Goal: Use online tool/utility: Utilize a website feature to perform a specific function

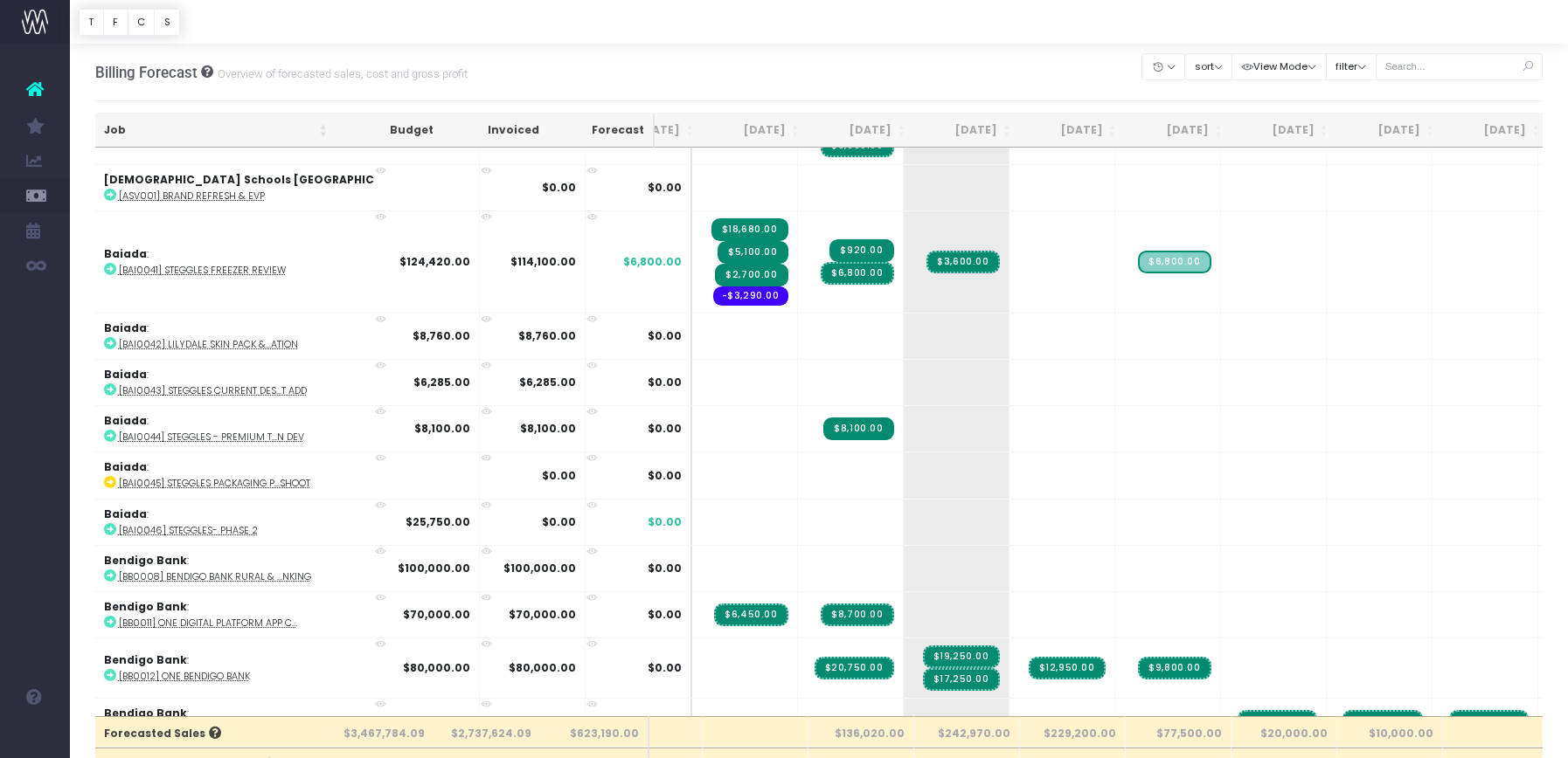
scroll to position [136, 0]
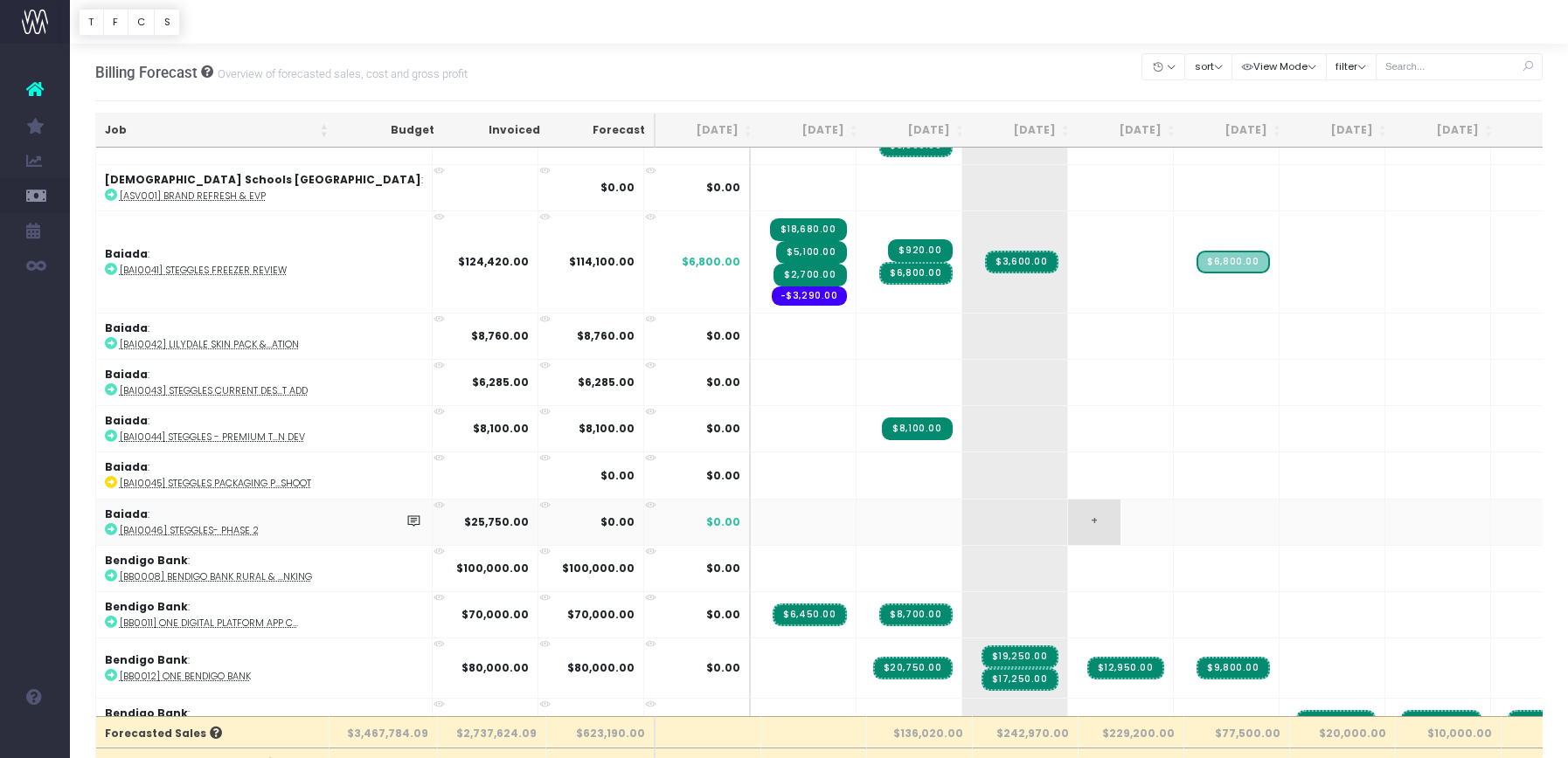
click at [1068, 532] on span "+" at bounding box center [1094, 522] width 52 height 46
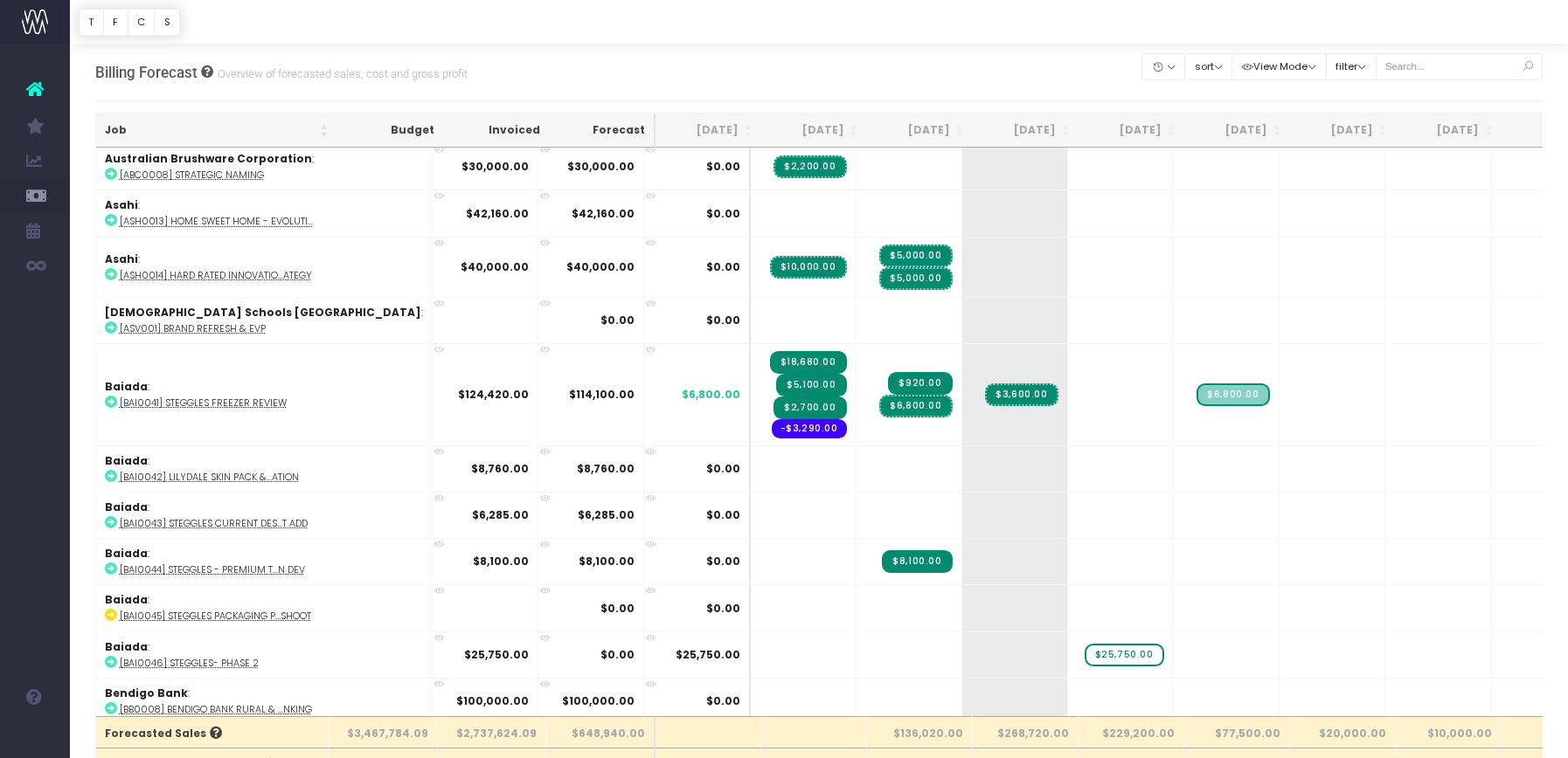
scroll to position [0, 0]
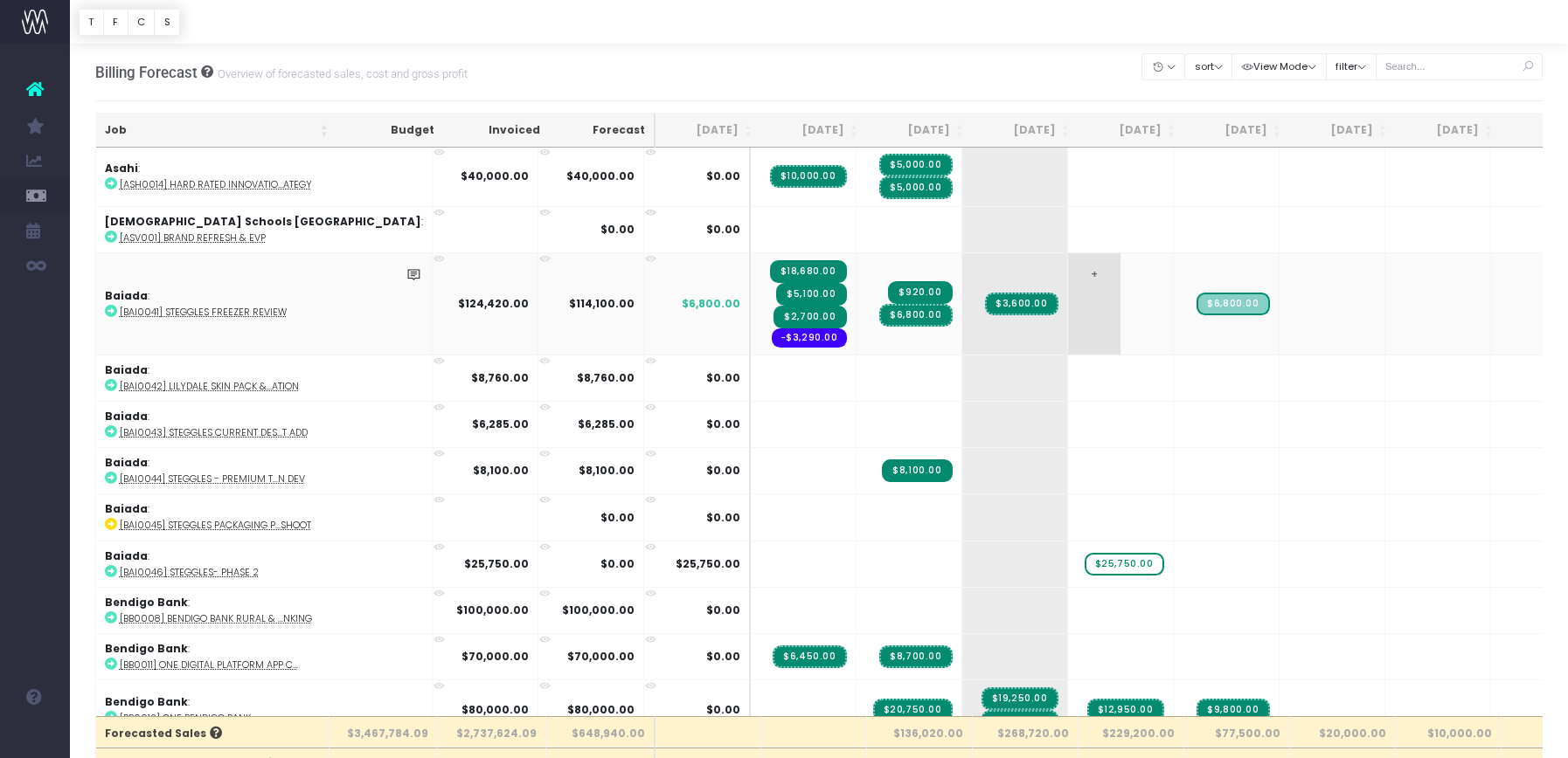
click at [1068, 299] on span "+" at bounding box center [1094, 303] width 52 height 101
click at [1068, 298] on span "+" at bounding box center [1094, 303] width 52 height 101
click at [1068, 270] on span "+" at bounding box center [1094, 303] width 52 height 101
click at [1068, 272] on span "+" at bounding box center [1094, 303] width 52 height 101
click at [1068, 275] on span "+" at bounding box center [1094, 303] width 52 height 101
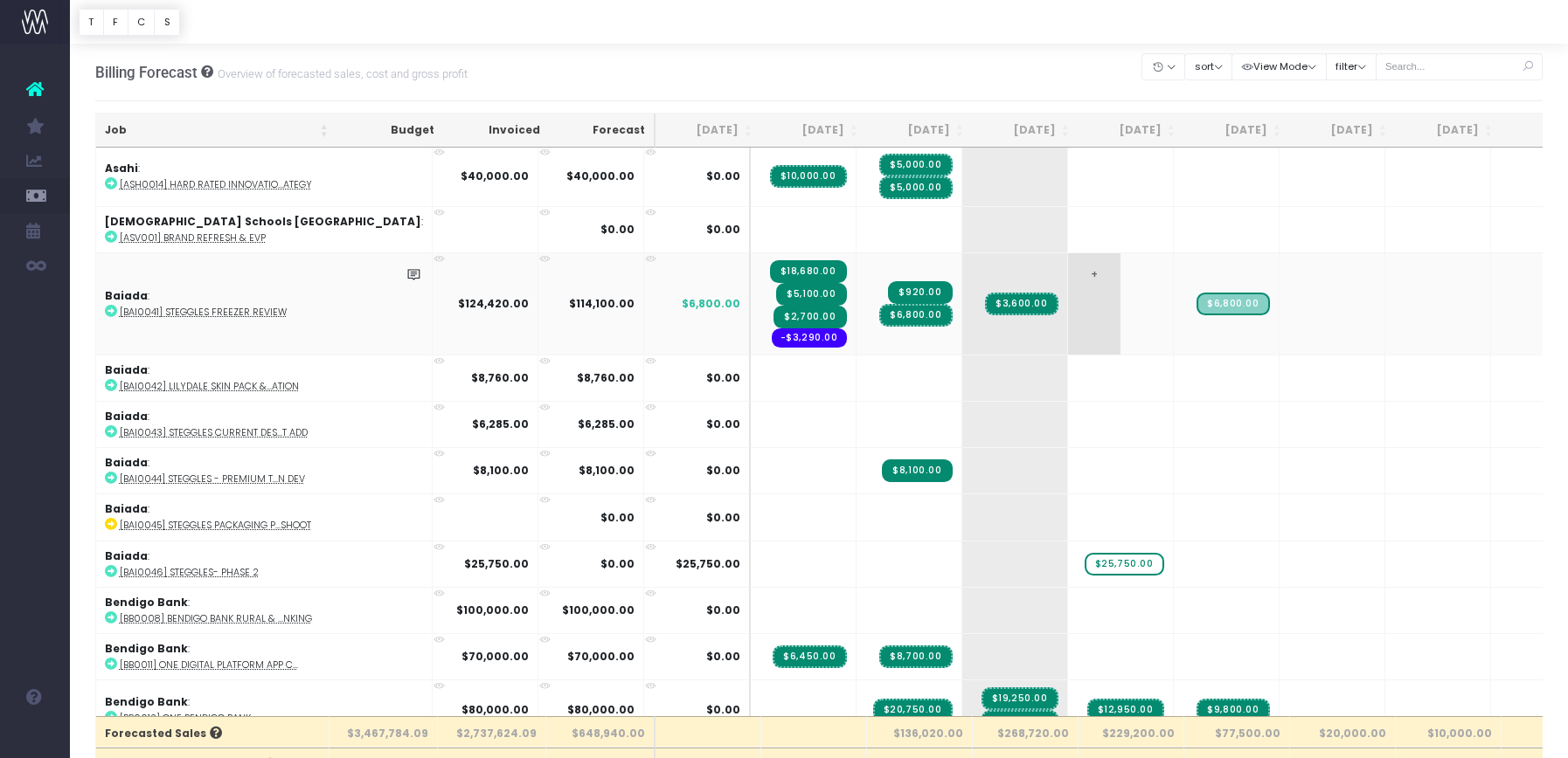
click at [1068, 275] on span "+" at bounding box center [1094, 303] width 52 height 101
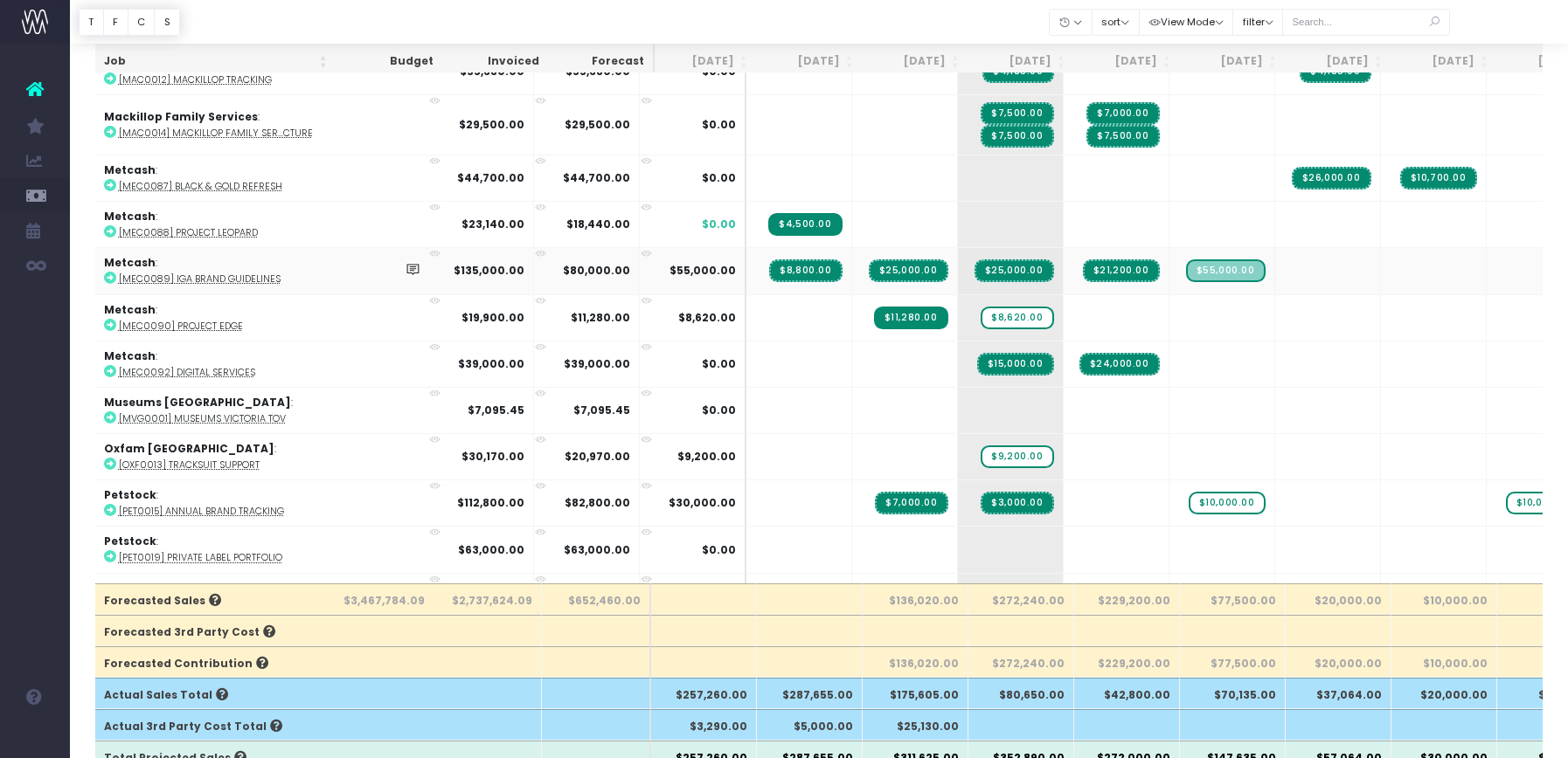
scroll to position [2487, 5]
